Goal: Task Accomplishment & Management: Manage account settings

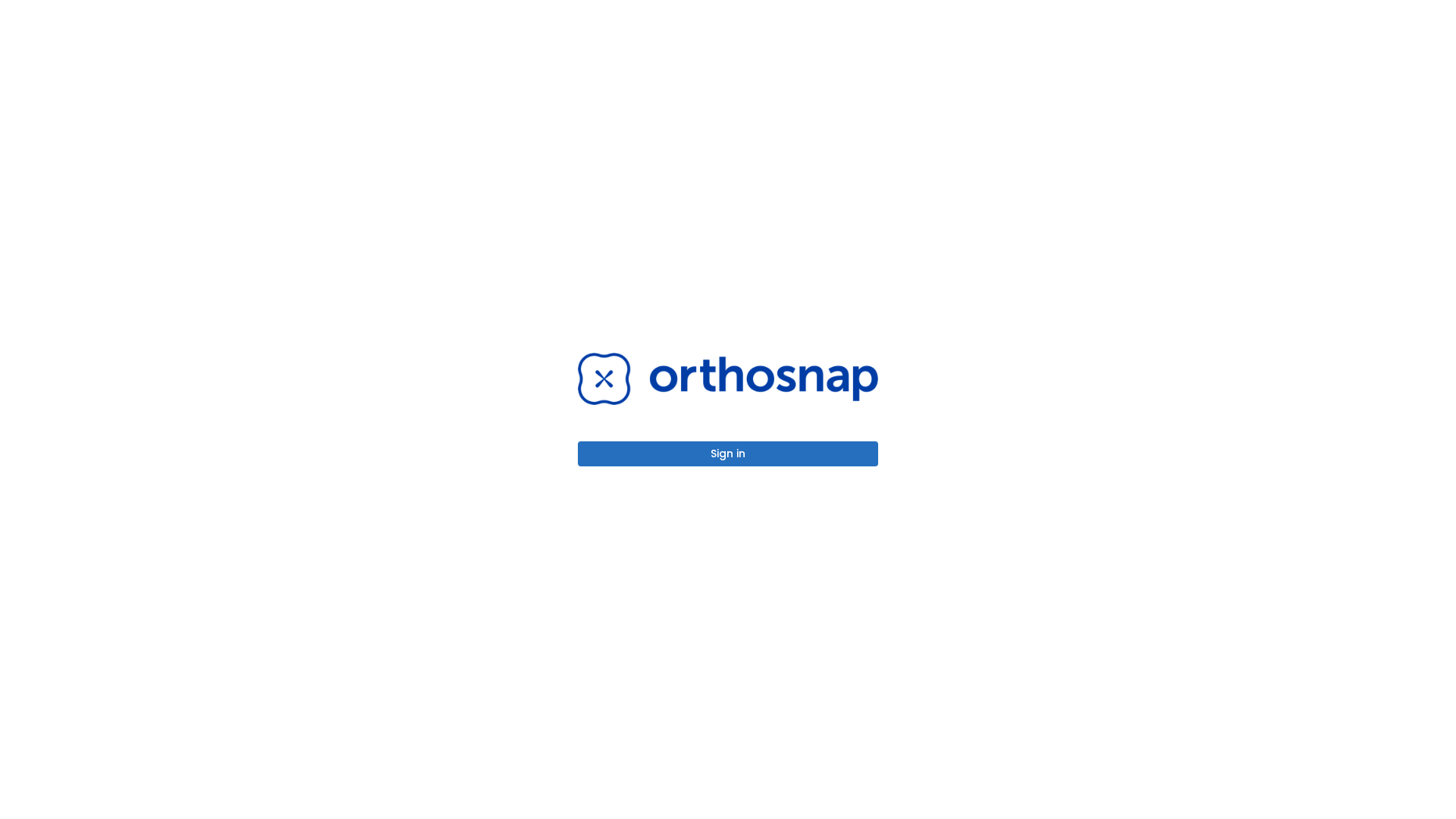
click at [728, 453] on button "Sign in" at bounding box center [728, 454] width 300 height 25
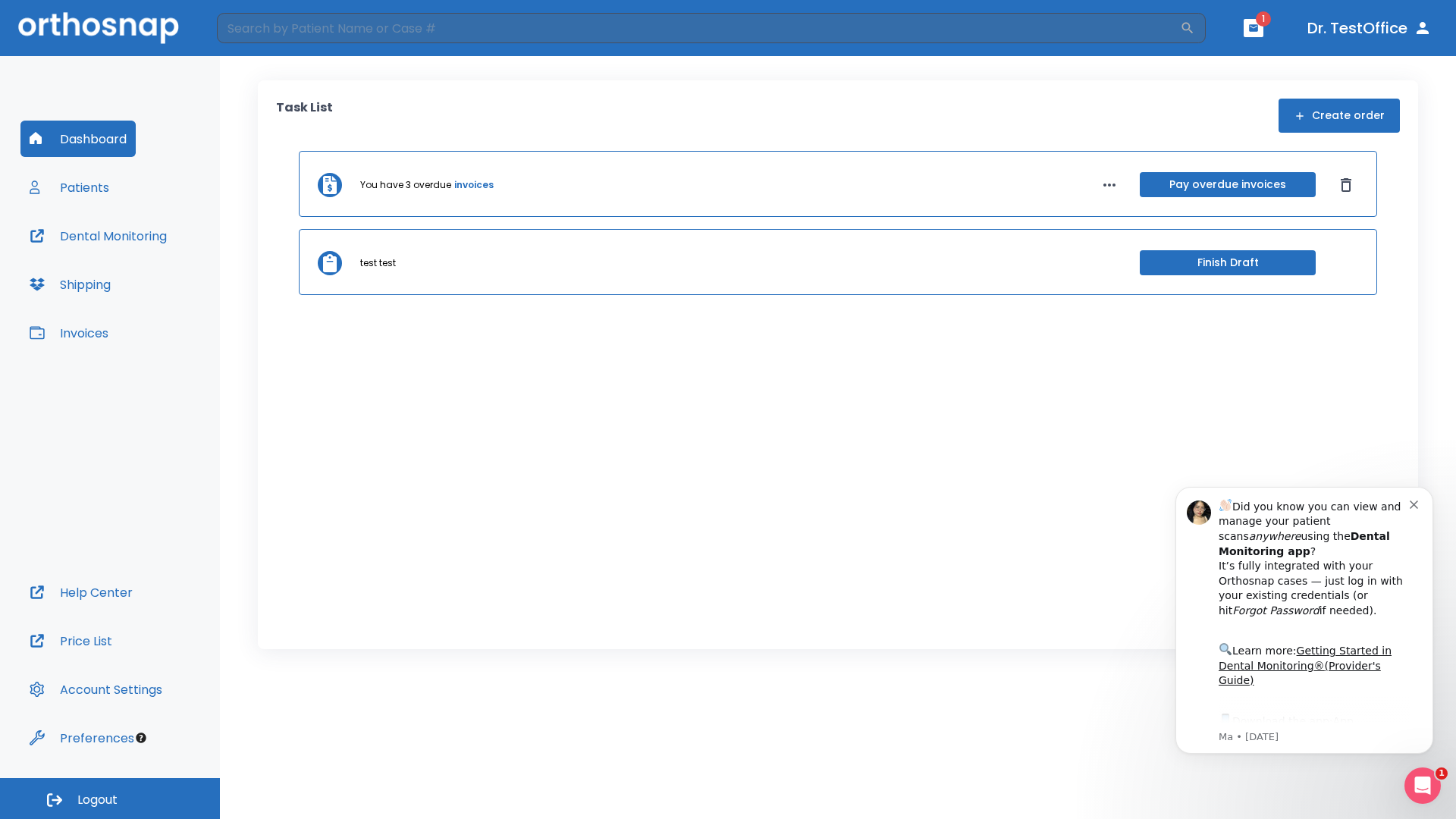
click at [110, 799] on span "Logout" at bounding box center [96, 800] width 40 height 17
